Goal: Task Accomplishment & Management: Manage account settings

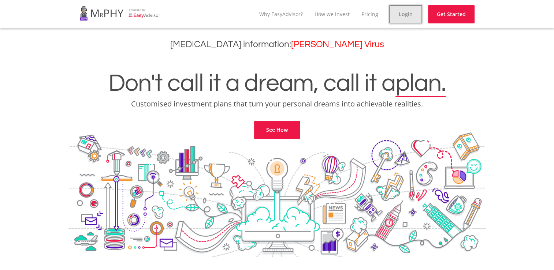
click at [403, 12] on link "Login" at bounding box center [405, 14] width 33 height 18
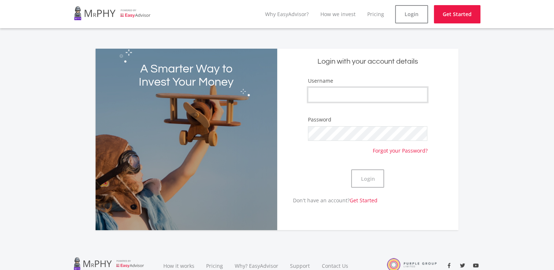
click at [337, 94] on input "Username" at bounding box center [367, 94] width 119 height 15
type input "f"
type input "Falcon9"
click at [350, 181] on div "Login" at bounding box center [367, 179] width 119 height 36
click at [372, 184] on button "Login" at bounding box center [367, 178] width 33 height 18
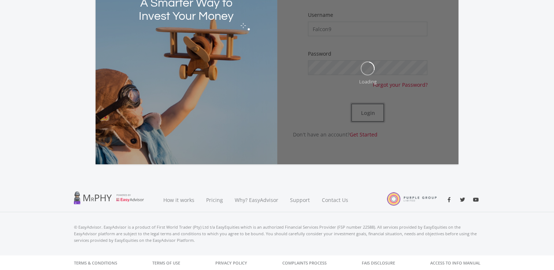
scroll to position [66, 0]
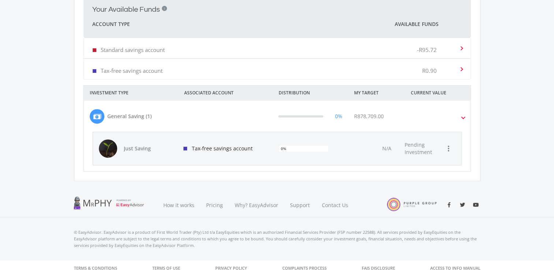
scroll to position [283, 0]
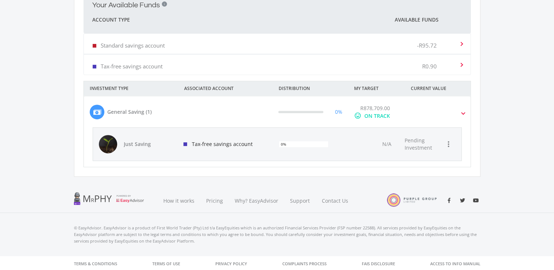
click at [232, 148] on div "Tax-free savings account" at bounding box center [226, 144] width 96 height 33
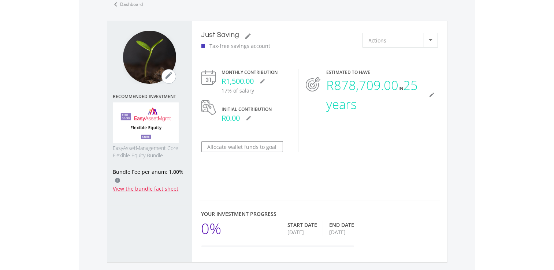
scroll to position [37, 0]
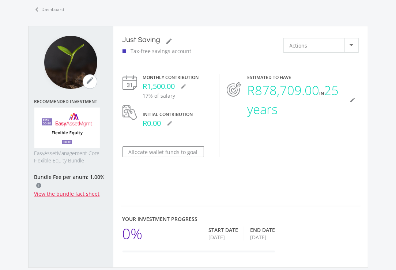
click at [59, 122] on img at bounding box center [67, 128] width 66 height 41
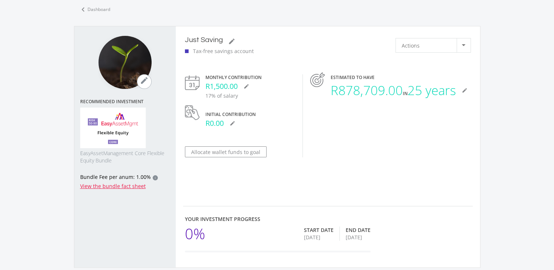
scroll to position [264, 406]
click at [142, 81] on icon "mode_edit" at bounding box center [144, 80] width 9 height 9
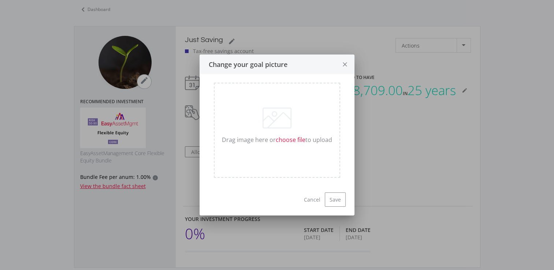
scroll to position [0, 0]
click at [350, 62] on button "close" at bounding box center [344, 64] width 19 height 19
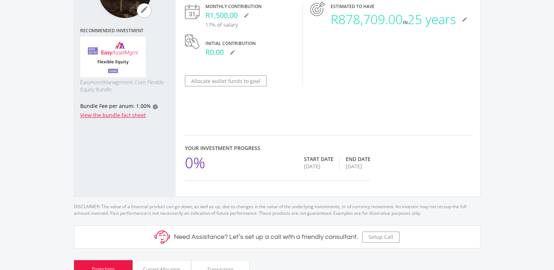
scroll to position [110, 0]
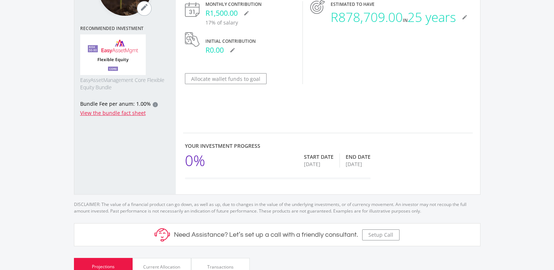
click at [339, 160] on div "Start Date [DATE] End Date [DATE]" at bounding box center [337, 161] width 67 height 22
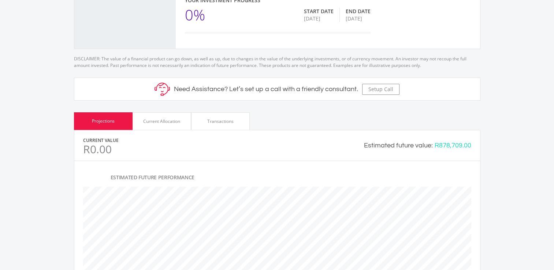
scroll to position [256, 0]
click at [167, 122] on div "Current Allocation" at bounding box center [161, 120] width 37 height 7
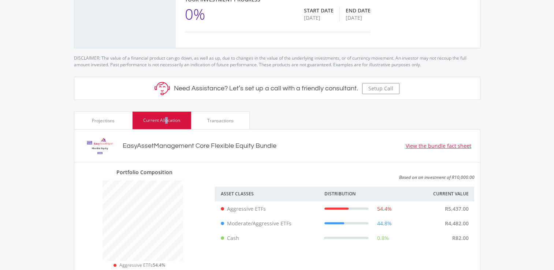
scroll to position [115, 135]
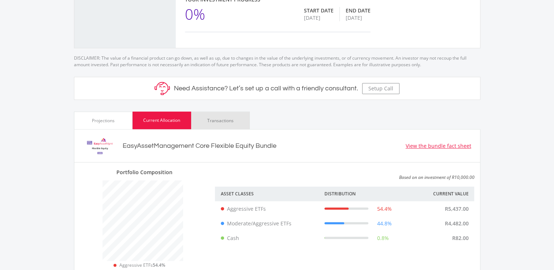
drag, startPoint x: 167, startPoint y: 122, endPoint x: 195, endPoint y: 122, distance: 27.8
click at [196, 122] on div "Transactions" at bounding box center [220, 121] width 59 height 18
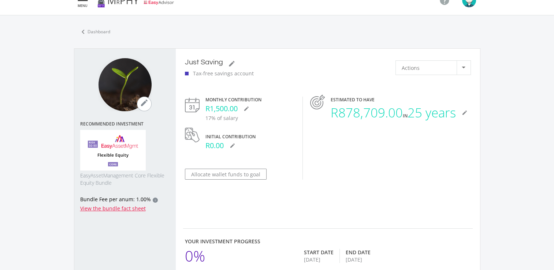
scroll to position [0, 0]
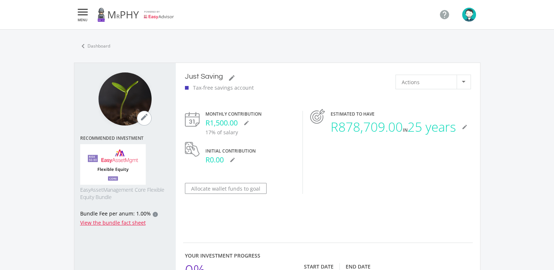
click at [469, 18] on img "button" at bounding box center [469, 15] width 14 height 14
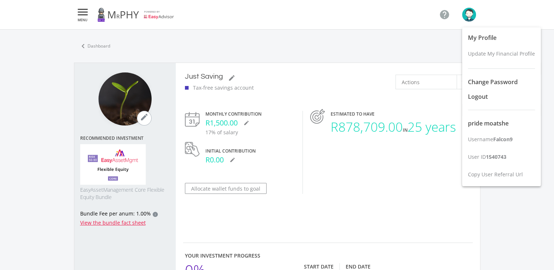
click at [477, 124] on div "My Profile Update My Financial Profile Change Password Logout pride moatshe Use…" at bounding box center [501, 106] width 79 height 159
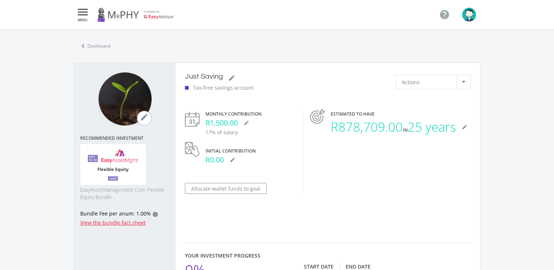
click at [470, 22] on ul "" at bounding box center [455, 14] width 50 height 17
click at [465, 9] on img "button" at bounding box center [469, 15] width 14 height 14
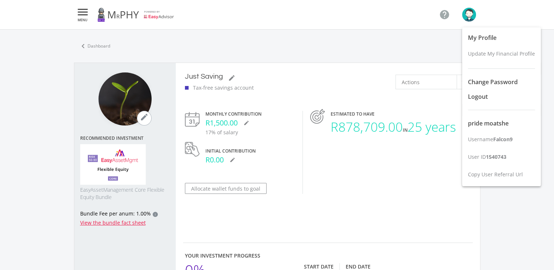
click at [471, 122] on div "My Profile Update My Financial Profile Change Password Logout pride moatshe Use…" at bounding box center [501, 106] width 79 height 159
click at [471, 122] on div "ESTIMATED TO HAVE R878,709.00 [DATE] mode_edit" at bounding box center [390, 152] width 175 height 83
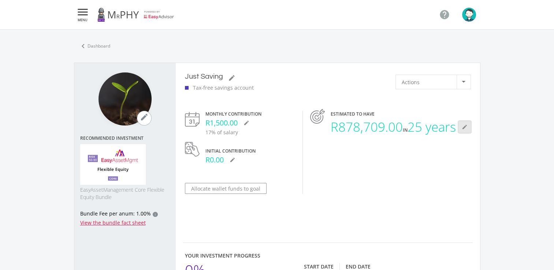
click at [466, 130] on icon "mode_edit" at bounding box center [465, 127] width 6 height 6
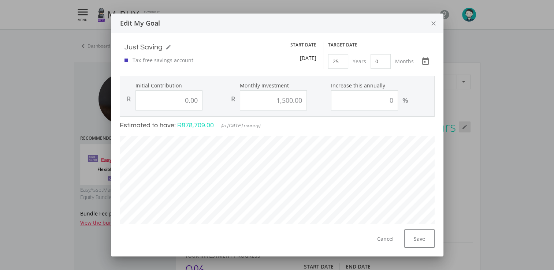
scroll to position [209, 325]
click at [337, 61] on input "25" at bounding box center [338, 61] width 20 height 15
type input "30"
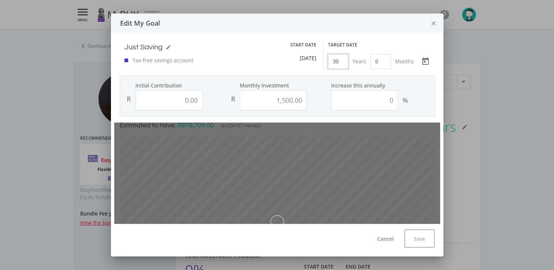
type input "0"
type input "1500"
type input "0.00"
type input "1,500.00"
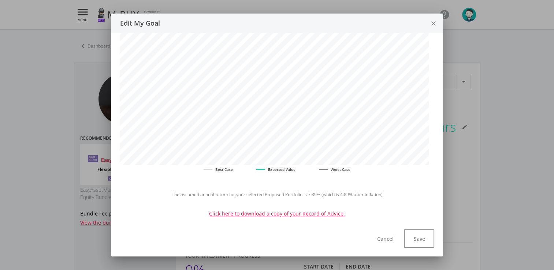
scroll to position [133, 0]
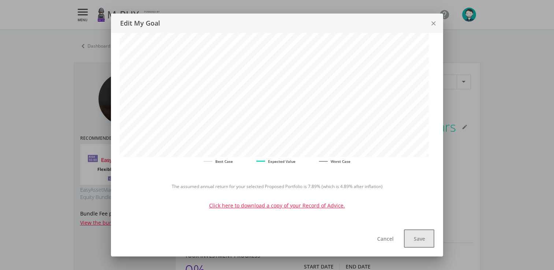
type input "30"
click at [425, 241] on button "Save" at bounding box center [419, 239] width 30 height 18
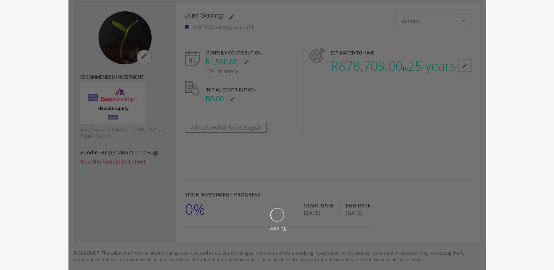
scroll to position [0, 0]
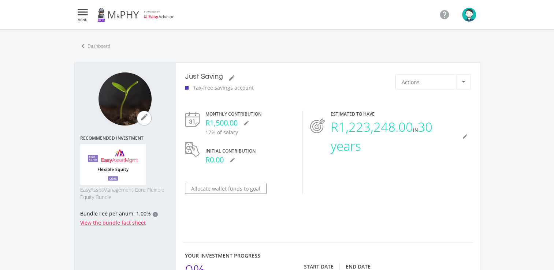
scroll to position [264, 406]
click at [234, 90] on div "Tax-free savings account" at bounding box center [219, 88] width 69 height 8
click at [245, 85] on div "Tax-free savings account" at bounding box center [219, 88] width 69 height 8
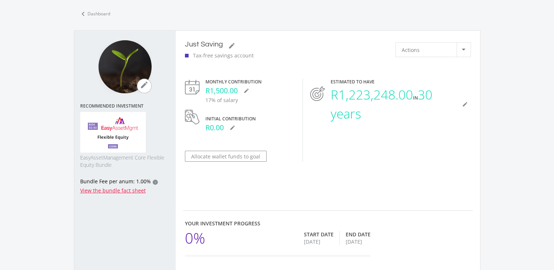
scroll to position [0, 0]
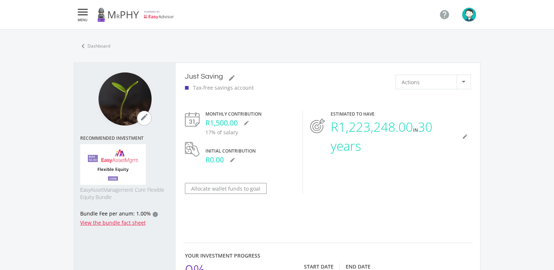
click at [466, 15] on img "button" at bounding box center [469, 15] width 14 height 14
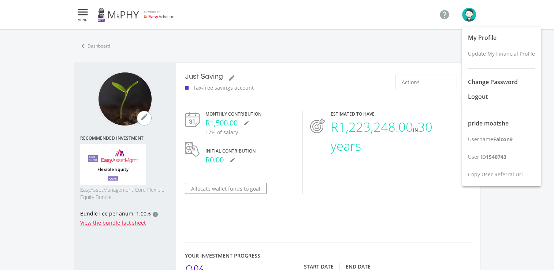
click at [87, 17] on div at bounding box center [277, 135] width 554 height 270
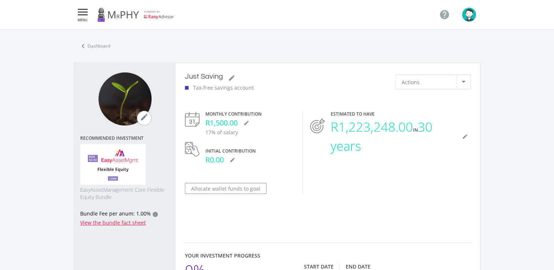
click at [87, 16] on icon "" at bounding box center [82, 12] width 13 height 9
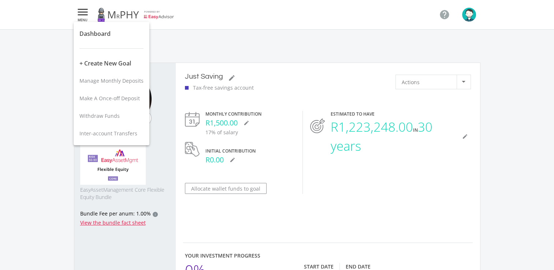
click at [353, 39] on div at bounding box center [277, 135] width 554 height 270
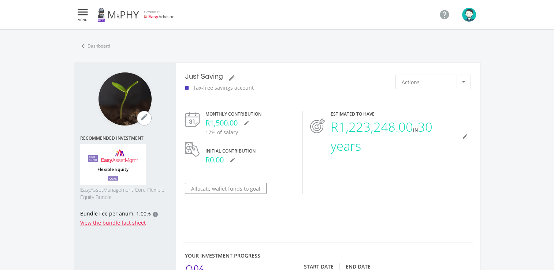
click at [467, 15] on img "button" at bounding box center [469, 15] width 14 height 14
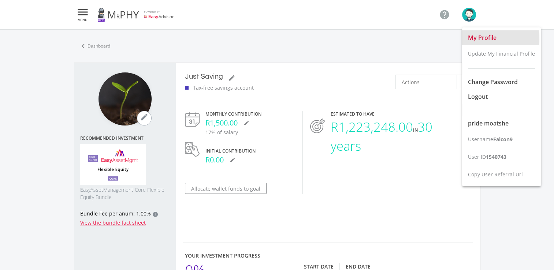
click at [471, 39] on span "My Profile" at bounding box center [482, 38] width 29 height 8
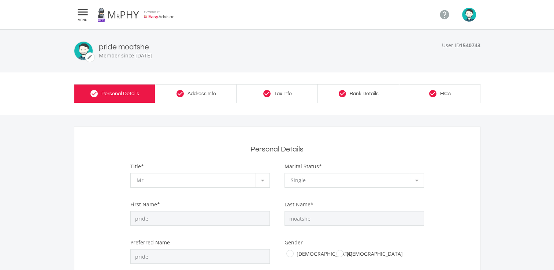
click at [266, 100] on link "check_circle Tax Info" at bounding box center [276, 93] width 81 height 19
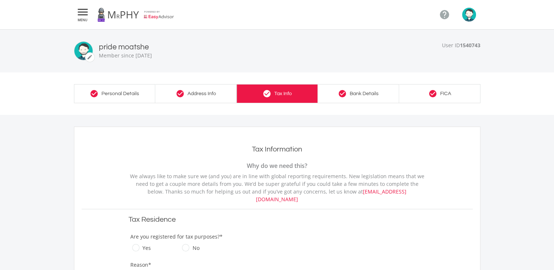
click at [348, 106] on div "check_circle Personal Details check_circle Address Info check_circle Tax Info c…" at bounding box center [276, 93] width 417 height 42
click at [354, 100] on link "check_circle Bank Details" at bounding box center [358, 93] width 81 height 19
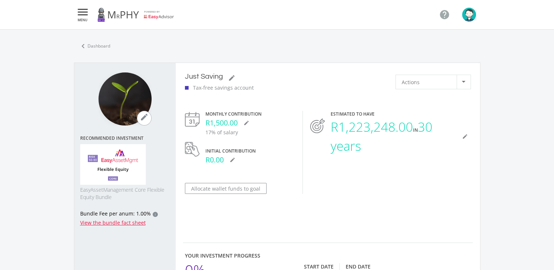
scroll to position [264, 406]
click at [103, 223] on link "View the bundle fact sheet" at bounding box center [113, 222] width 66 height 7
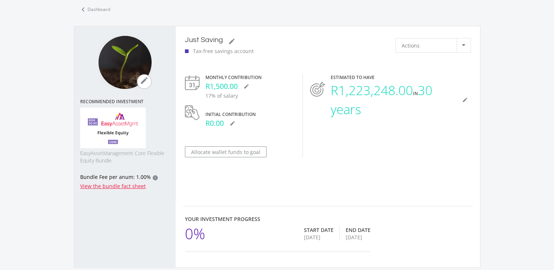
click at [126, 120] on img at bounding box center [113, 128] width 66 height 41
click at [129, 113] on img at bounding box center [113, 128] width 66 height 41
click at [109, 107] on div "Recommended Investment EasyAssetManagement Core Flexible Equity Bundle" at bounding box center [125, 131] width 90 height 65
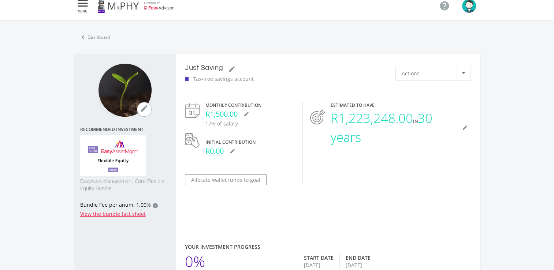
scroll to position [0, 0]
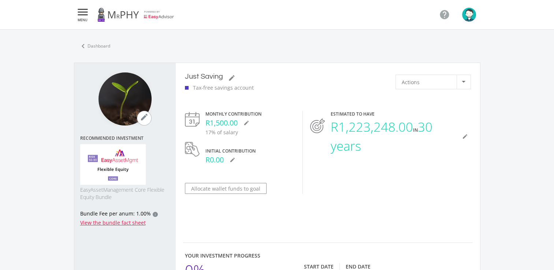
click at [79, 16] on icon "" at bounding box center [82, 12] width 13 height 9
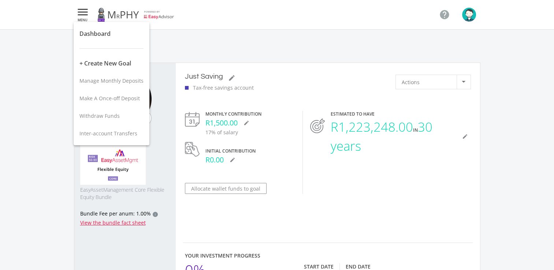
click at [461, 84] on div at bounding box center [277, 135] width 554 height 270
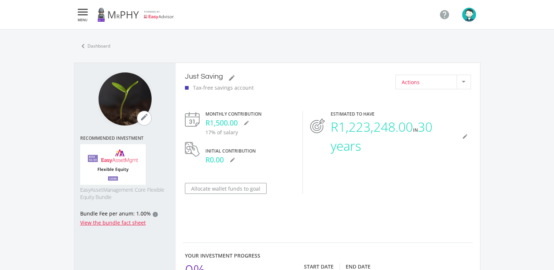
click at [461, 84] on div at bounding box center [463, 82] width 14 height 14
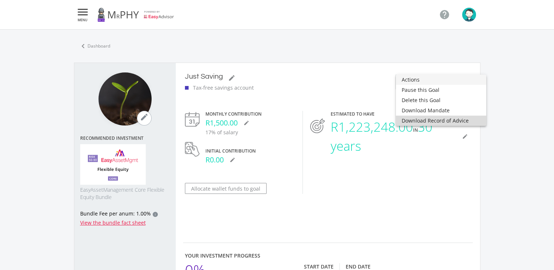
click at [460, 121] on span "Download Record of Advice" at bounding box center [441, 121] width 79 height 10
